Goal: Task Accomplishment & Management: Use online tool/utility

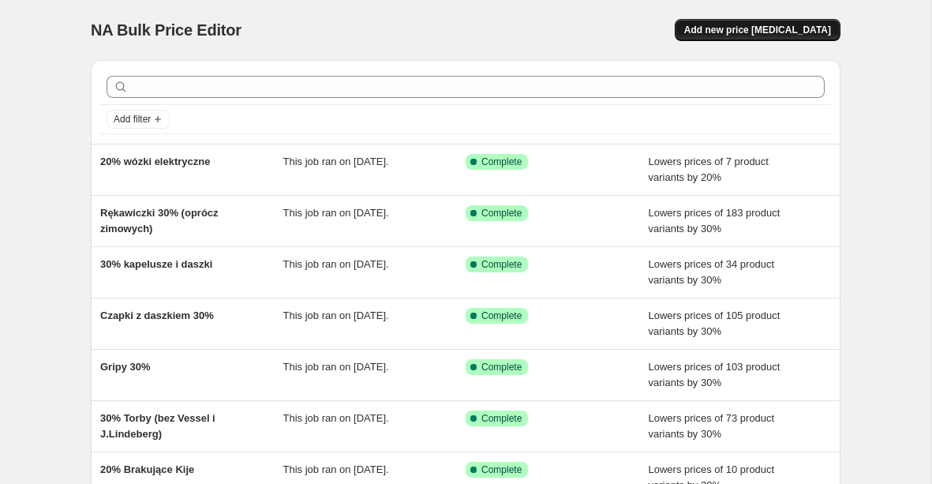
click at [732, 36] on button "Add new price [MEDICAL_DATA]" at bounding box center [758, 30] width 166 height 22
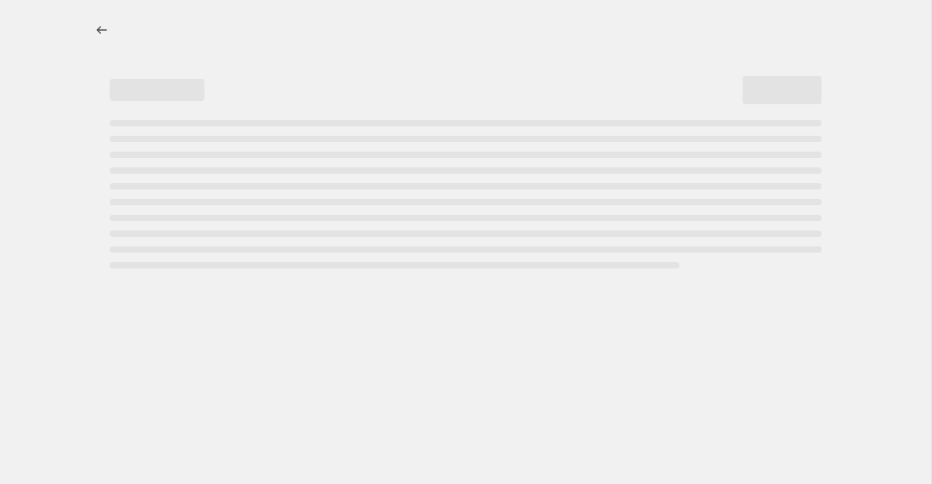
select select "percentage"
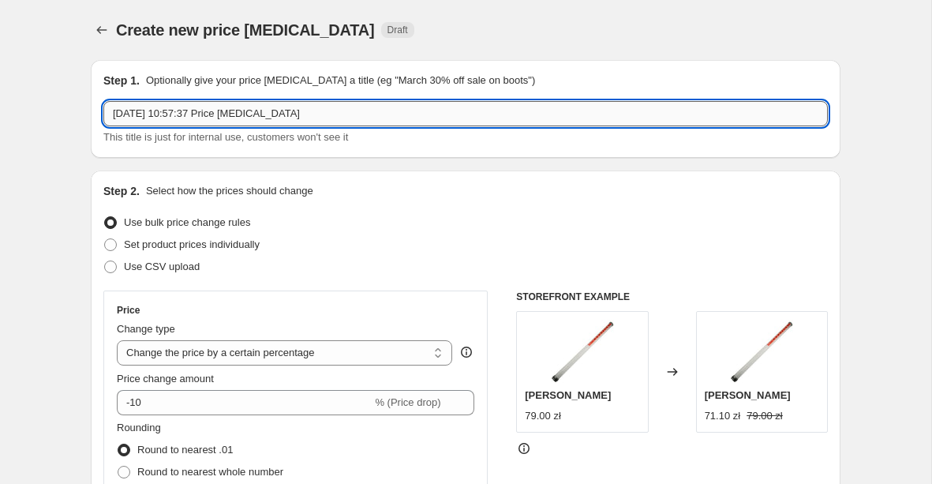
click at [347, 117] on input "15 Oct 2025, 10:57:37 Price change job" at bounding box center [465, 113] width 724 height 25
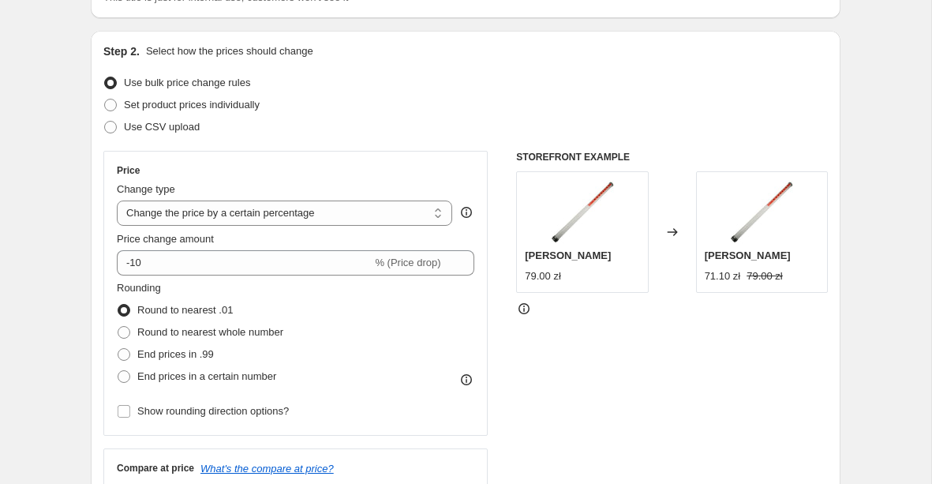
scroll to position [153, 0]
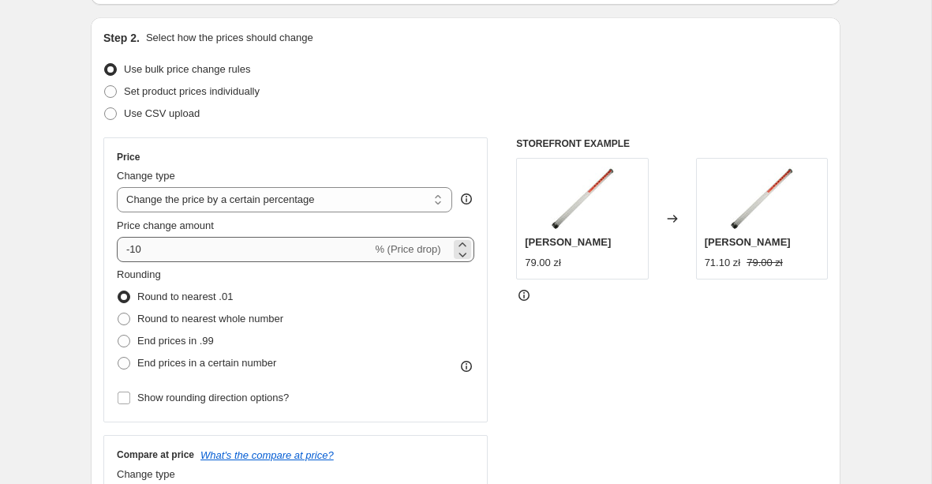
type input "30% Buty (damskie, męskie, juniorskie)"
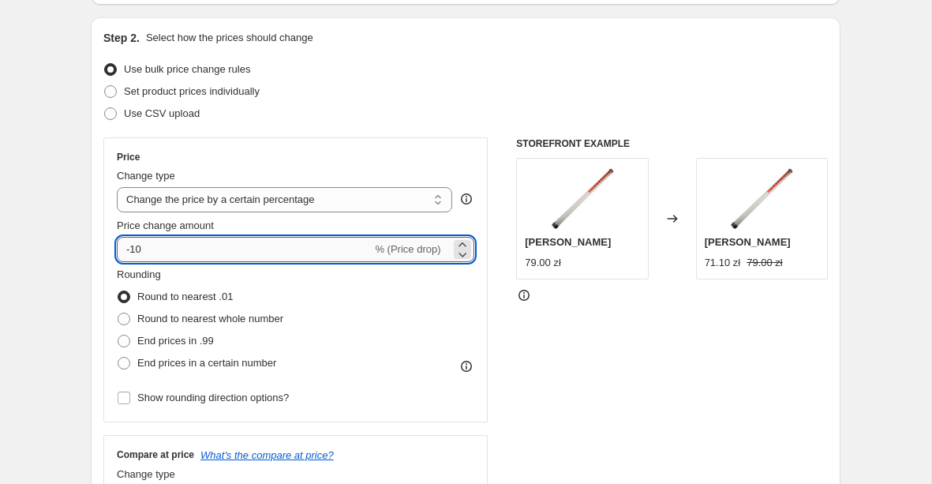
click at [317, 245] on input "-10" at bounding box center [244, 249] width 255 height 25
type input "-1"
type input "-8"
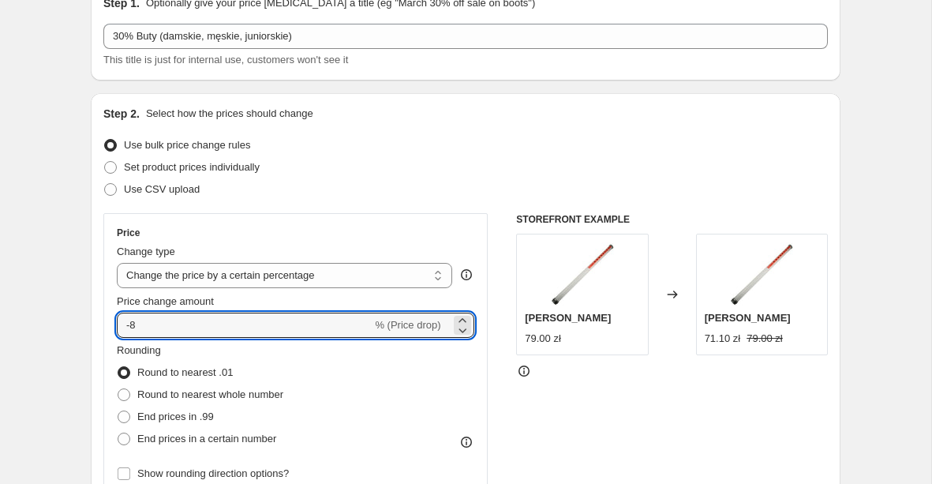
scroll to position [73, 0]
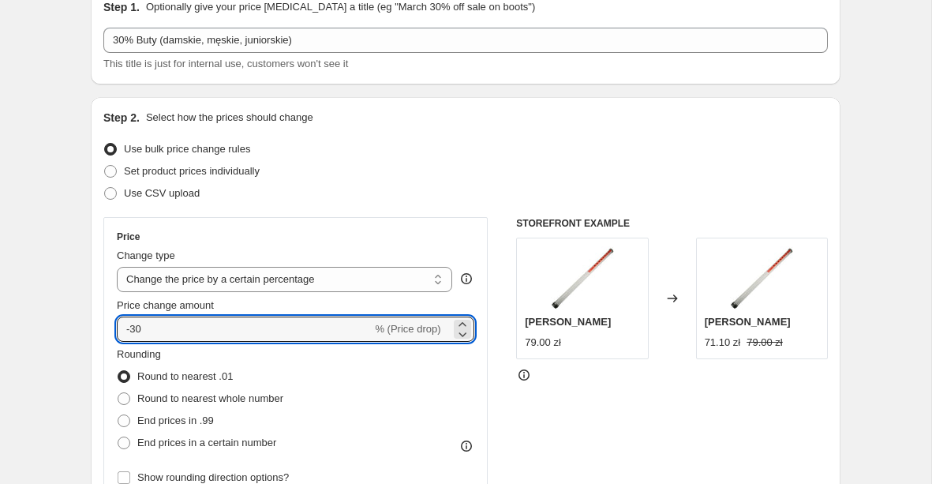
type input "-30"
click at [94, 237] on div "Step 2. Select how the prices should change Use bulk price change rules Set pro…" at bounding box center [466, 374] width 750 height 554
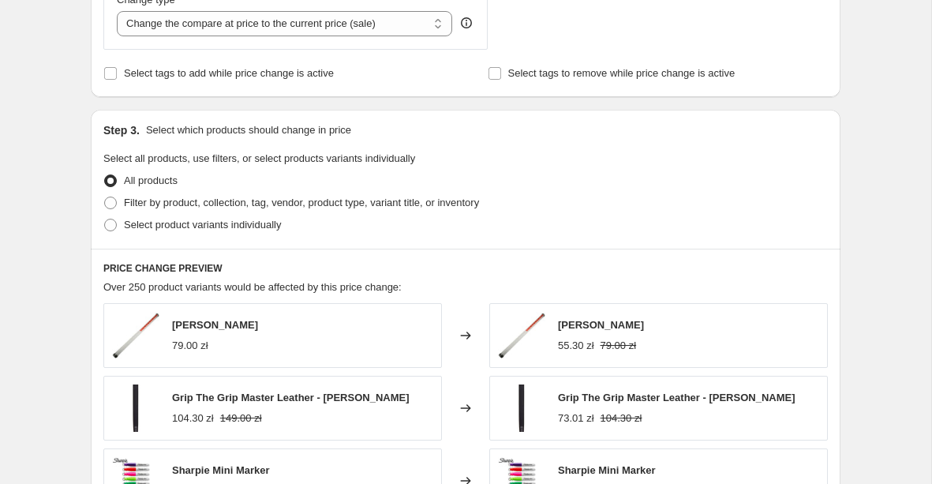
scroll to position [631, 0]
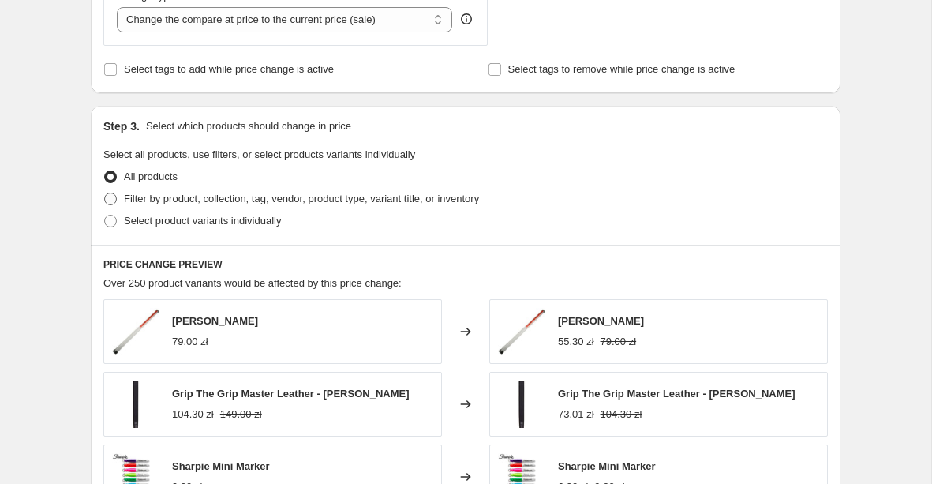
click at [227, 204] on span "Filter by product, collection, tag, vendor, product type, variant title, or inv…" at bounding box center [301, 199] width 355 height 12
click at [105, 193] on input "Filter by product, collection, tag, vendor, product type, variant title, or inv…" at bounding box center [104, 193] width 1 height 1
radio input "true"
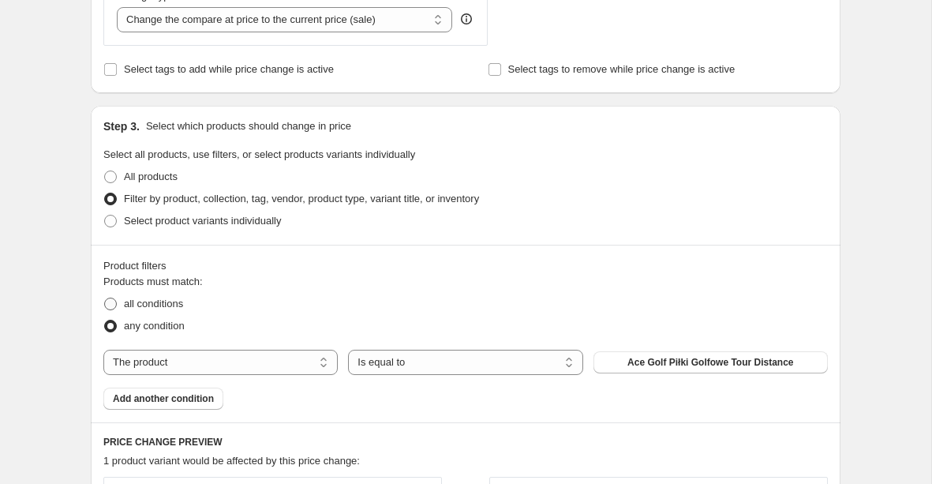
click at [118, 301] on label "all conditions" at bounding box center [143, 304] width 80 height 22
click at [105, 298] on input "all conditions" at bounding box center [104, 297] width 1 height 1
radio input "true"
click at [226, 352] on select "The product The product's collection The product's tag The product's vendor The…" at bounding box center [220, 362] width 234 height 25
select select "collection"
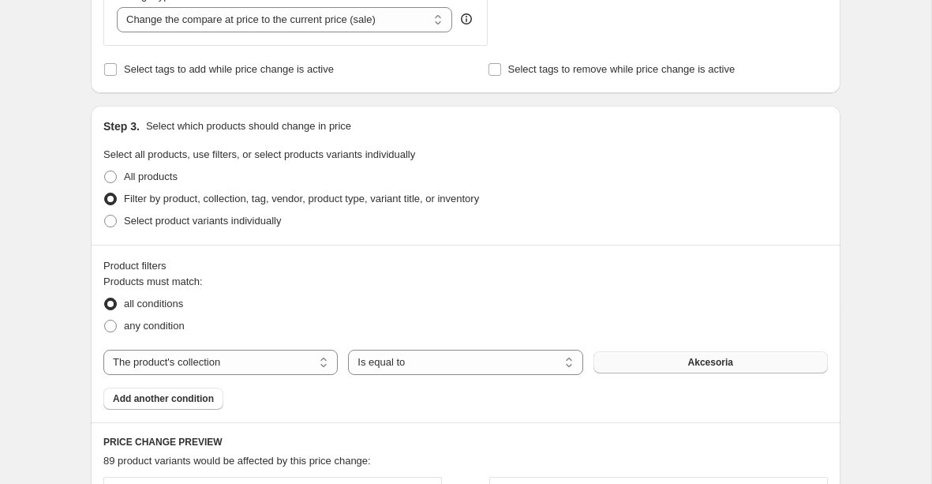
click at [664, 372] on button "Akcesoria" at bounding box center [710, 362] width 234 height 22
click at [178, 398] on span "Add another condition" at bounding box center [163, 398] width 101 height 13
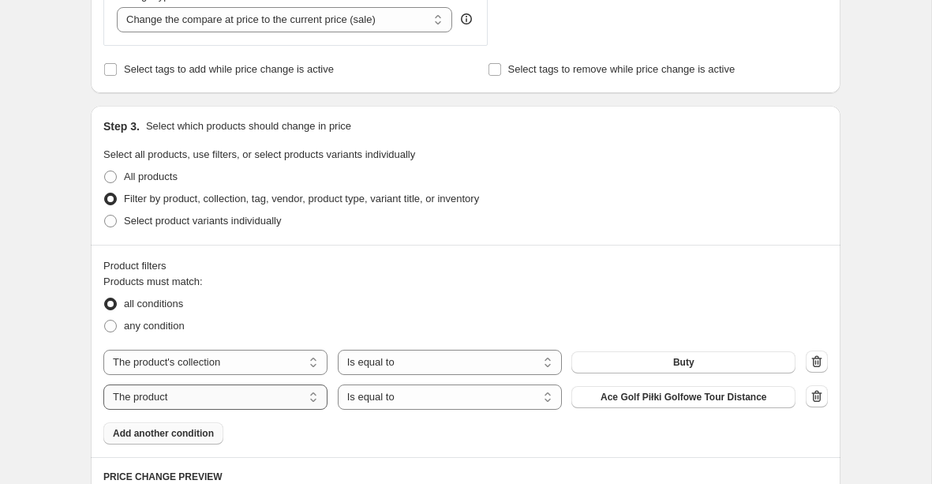
click at [309, 399] on select "The product The product's collection The product's tag The product's vendor The…" at bounding box center [215, 396] width 224 height 25
select select "product_status"
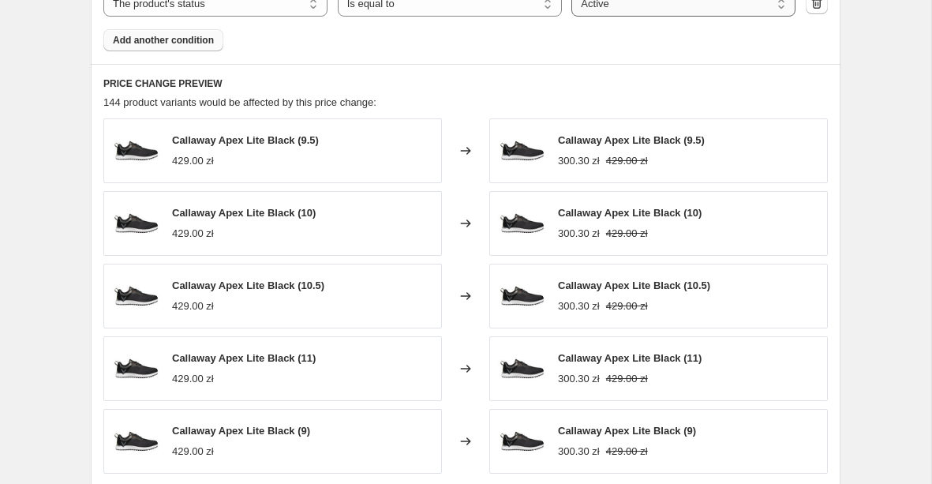
scroll to position [1207, 0]
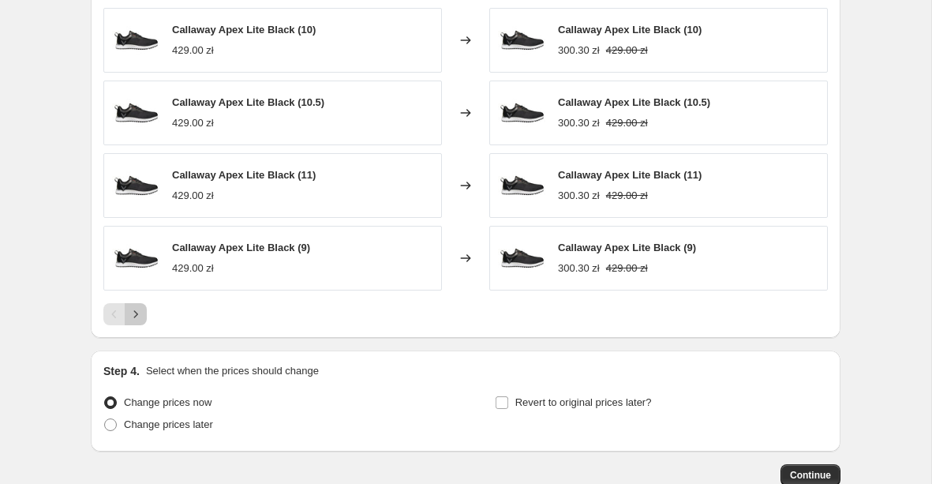
click at [133, 316] on icon "Next" at bounding box center [136, 314] width 16 height 16
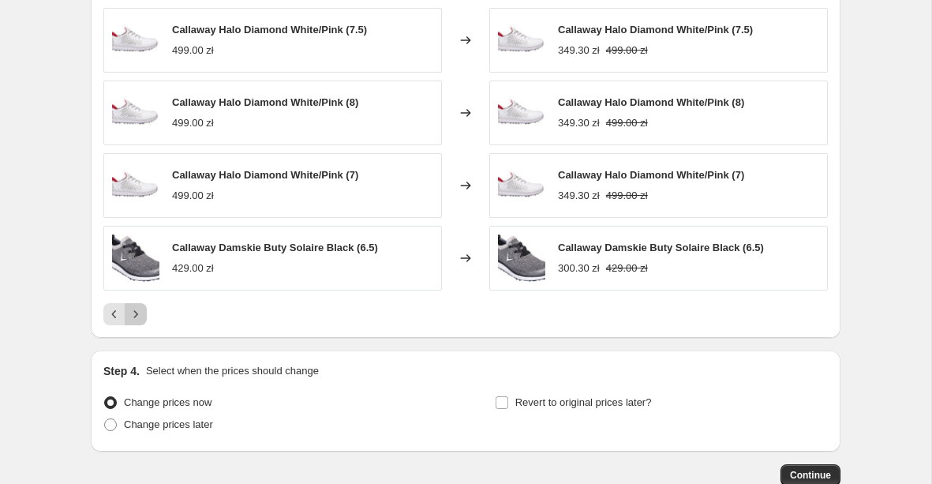
click at [138, 306] on icon "Next" at bounding box center [136, 314] width 16 height 16
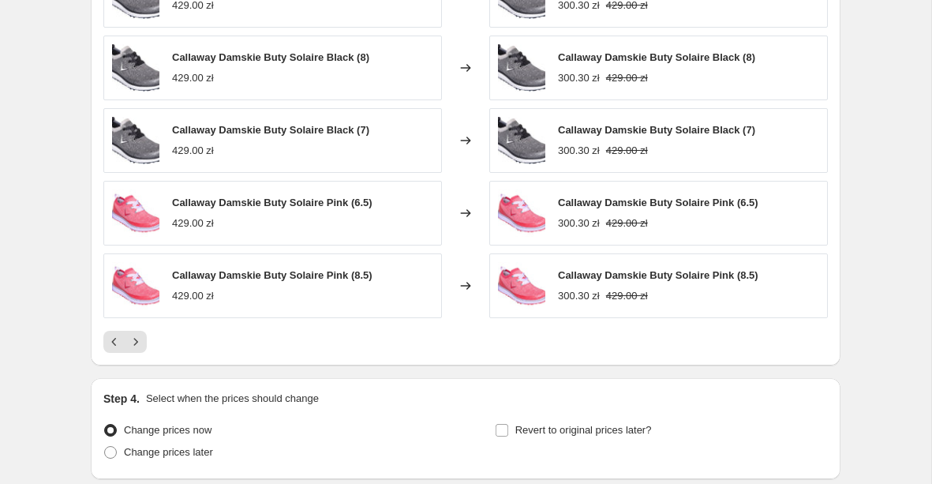
scroll to position [1306, 0]
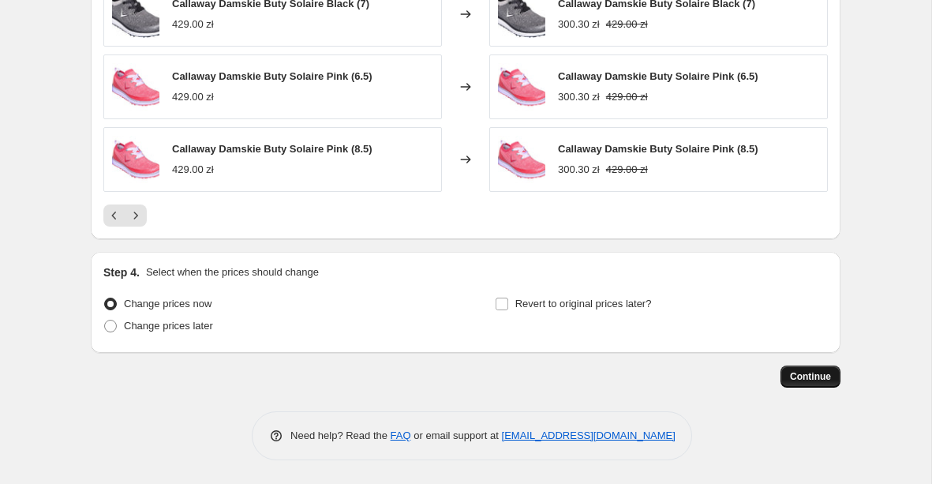
click at [797, 378] on span "Continue" at bounding box center [810, 376] width 41 height 13
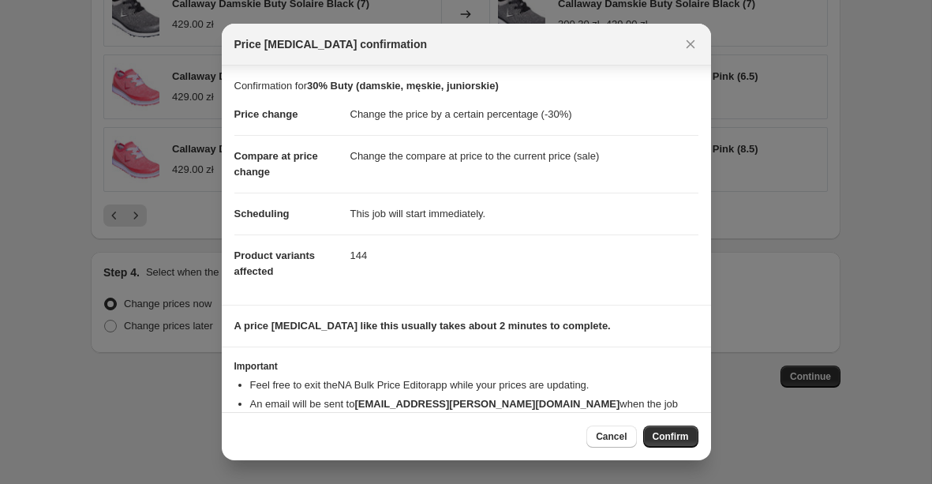
scroll to position [35, 0]
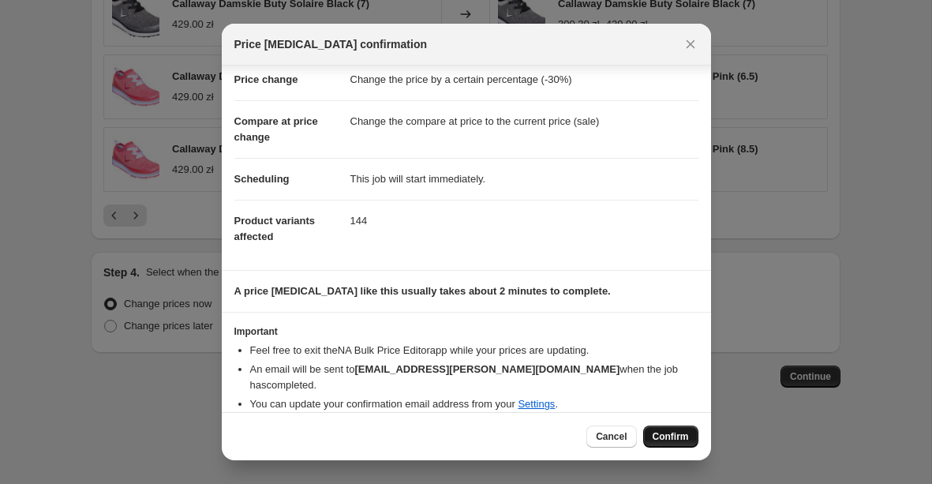
click at [667, 439] on span "Confirm" at bounding box center [670, 436] width 36 height 13
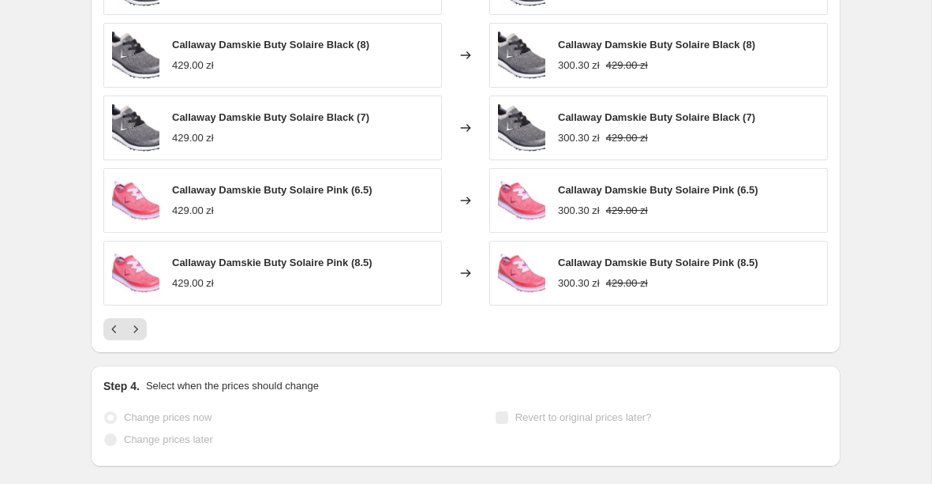
scroll to position [1347, 0]
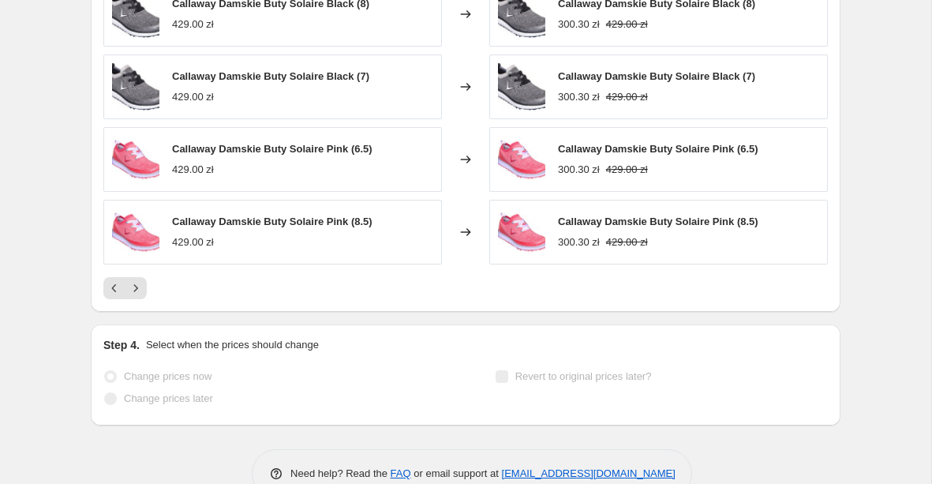
select select "percentage"
select select "collection"
select select "product_status"
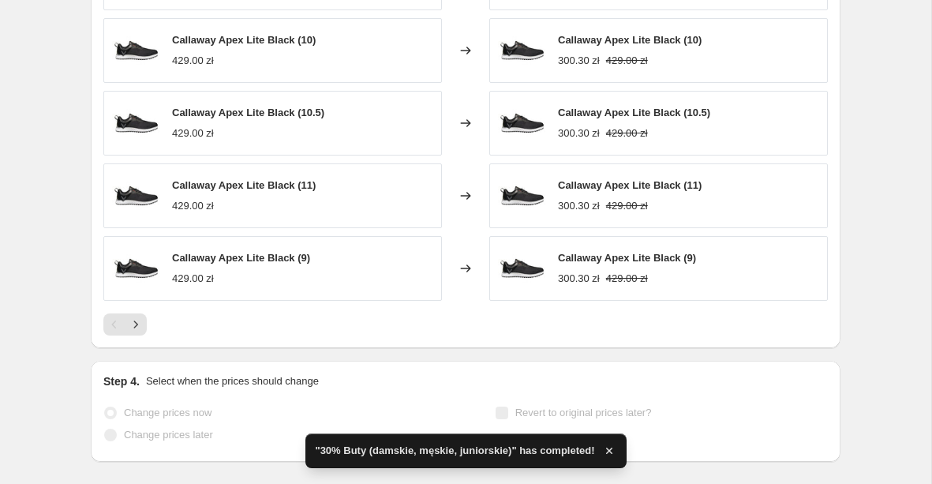
scroll to position [0, 0]
